Goal: Task Accomplishment & Management: Manage account settings

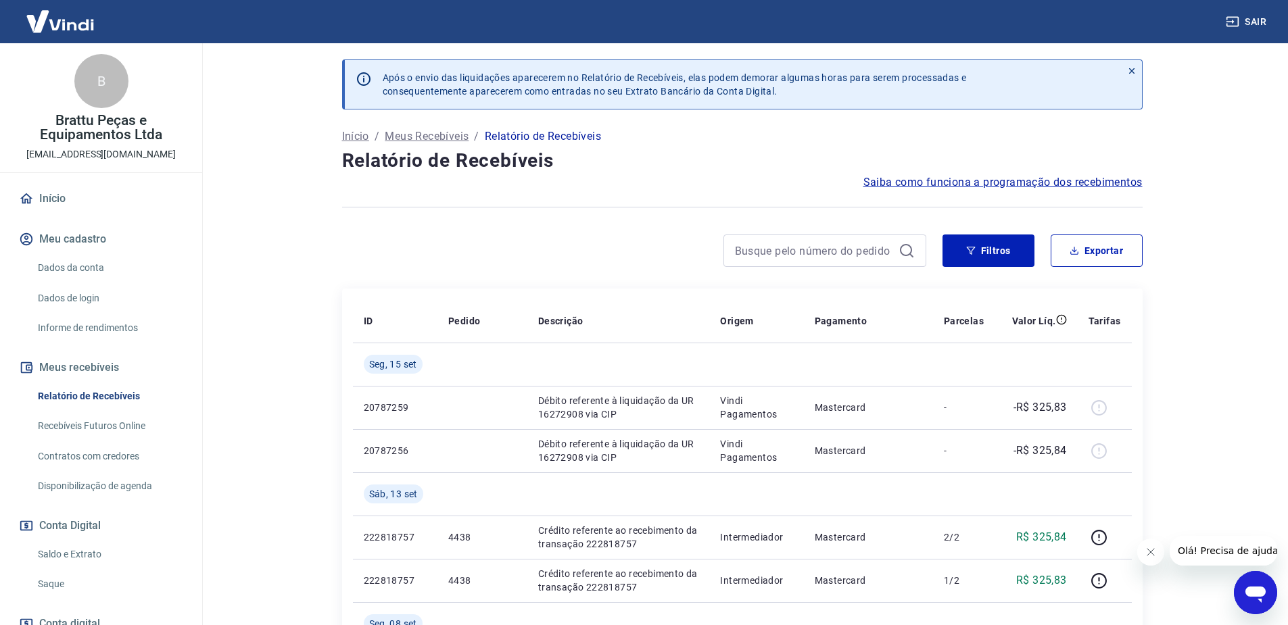
scroll to position [95, 0]
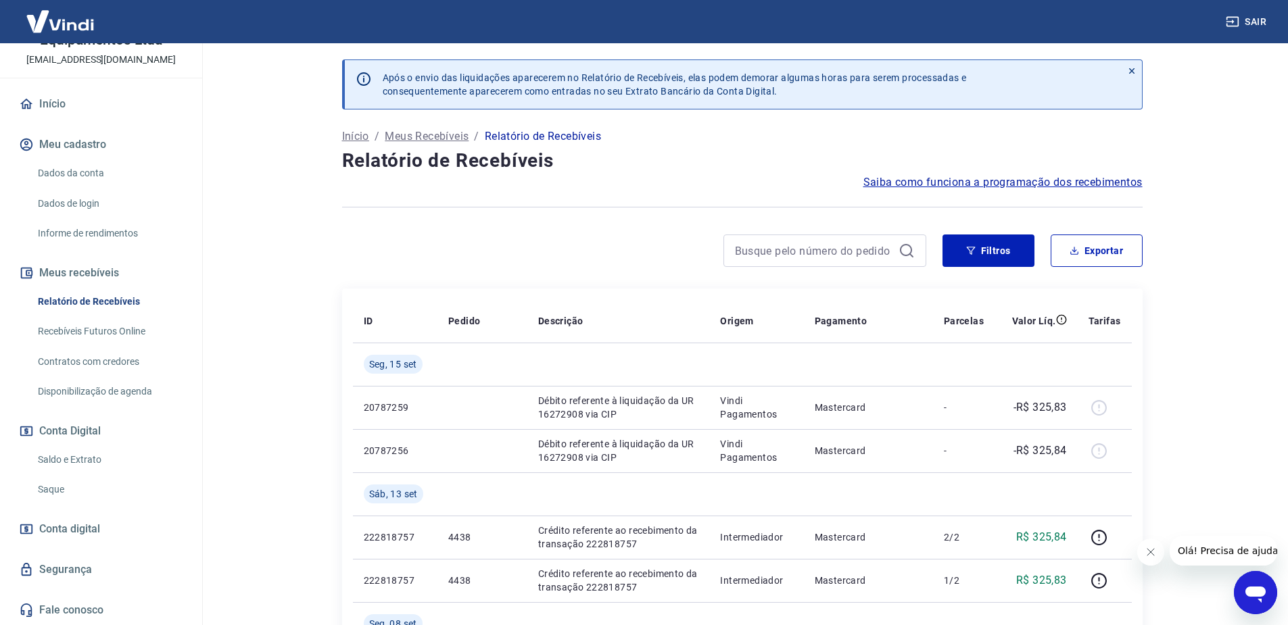
click at [88, 451] on link "Saldo e Extrato" at bounding box center [108, 460] width 153 height 28
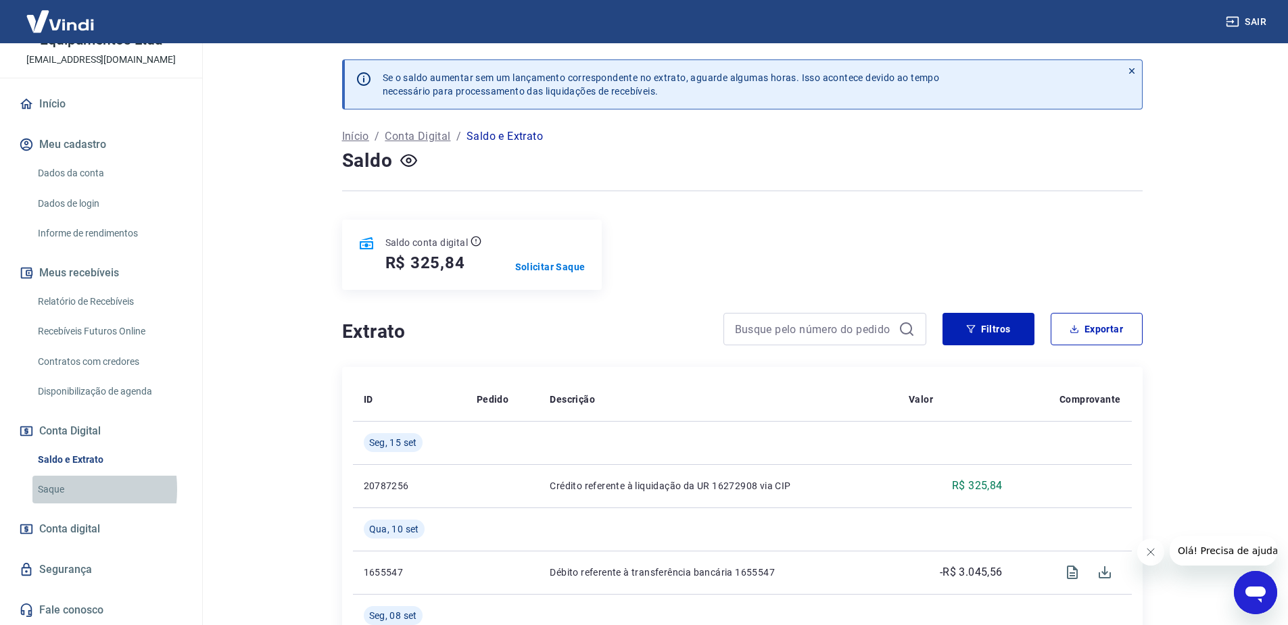
click at [47, 489] on link "Saque" at bounding box center [108, 490] width 153 height 28
